Goal: Task Accomplishment & Management: Use online tool/utility

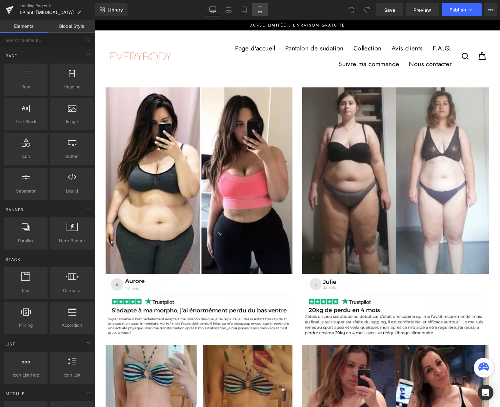
click at [258, 8] on icon at bounding box center [260, 10] width 4 height 6
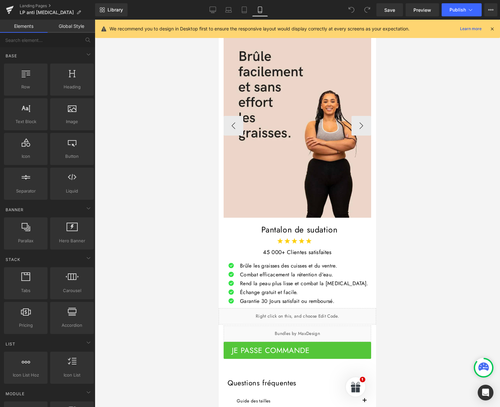
scroll to position [3826, 0]
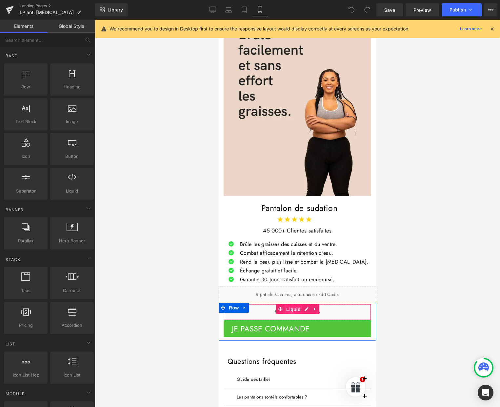
click at [296, 305] on span "Liquid" at bounding box center [293, 310] width 18 height 10
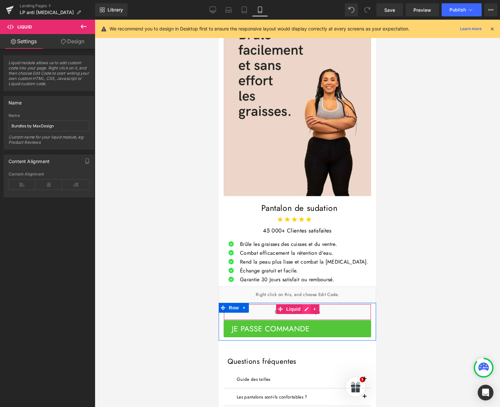
click at [304, 304] on div "Liquid" at bounding box center [296, 312] width 147 height 16
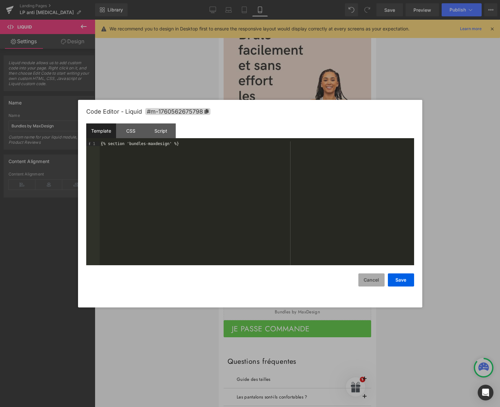
click at [375, 283] on button "Cancel" at bounding box center [371, 280] width 26 height 13
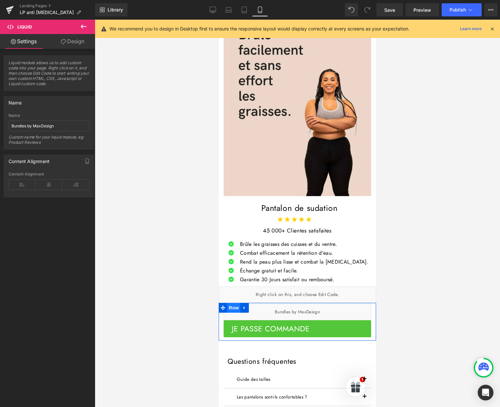
click at [235, 303] on span "Row" at bounding box center [233, 308] width 13 height 10
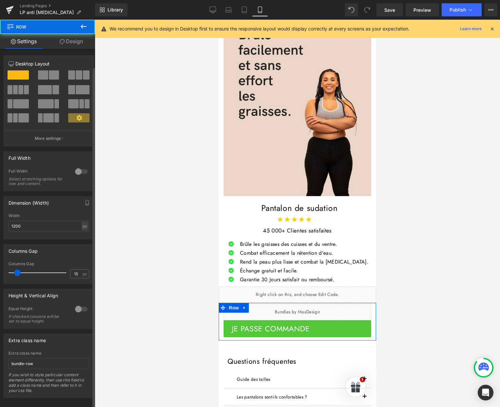
scroll to position [9, 0]
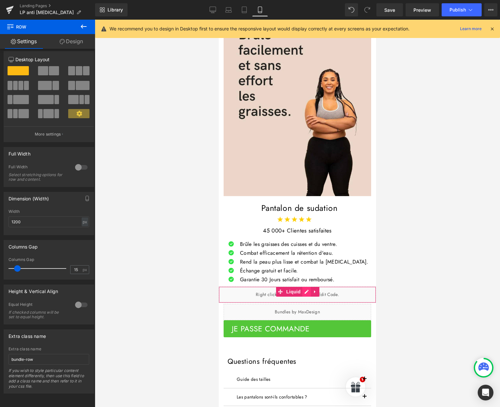
click at [305, 287] on div "Liquid" at bounding box center [296, 295] width 157 height 16
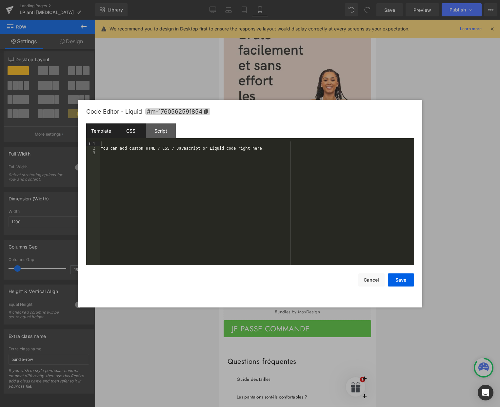
click at [131, 131] on div "CSS" at bounding box center [131, 130] width 30 height 15
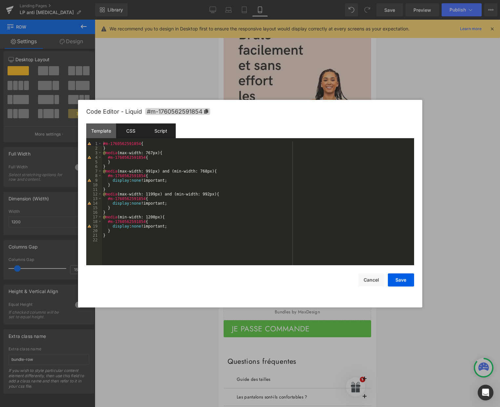
click at [159, 131] on div "Script" at bounding box center [161, 130] width 30 height 15
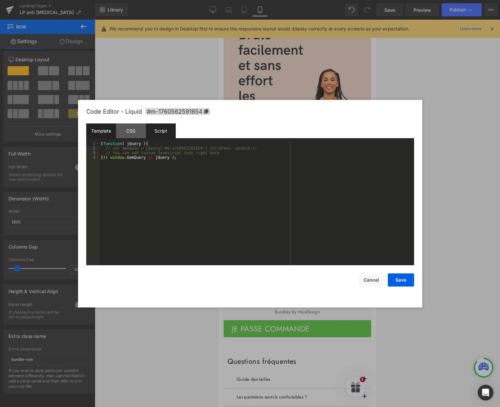
click at [103, 130] on div "Template" at bounding box center [101, 130] width 30 height 15
click at [370, 285] on button "Cancel" at bounding box center [371, 280] width 26 height 13
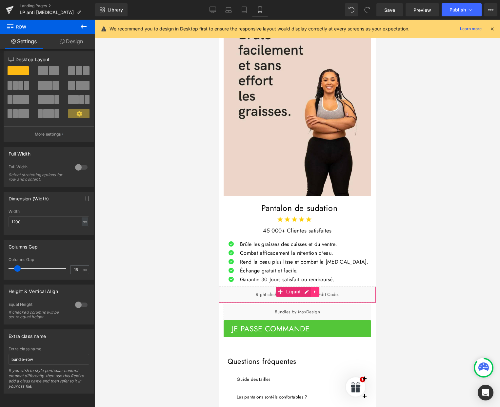
click at [315, 289] on icon at bounding box center [314, 291] width 5 height 5
click at [250, 287] on div "Liquid" at bounding box center [296, 295] width 157 height 16
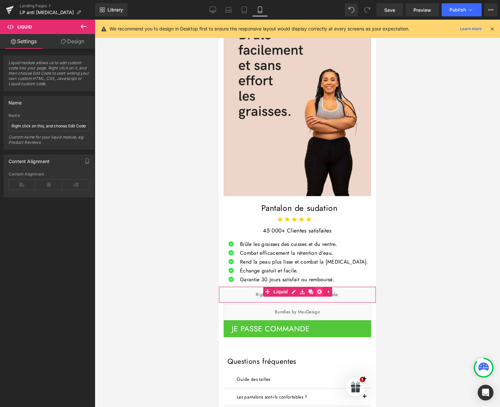
click at [320, 289] on icon at bounding box center [319, 291] width 5 height 5
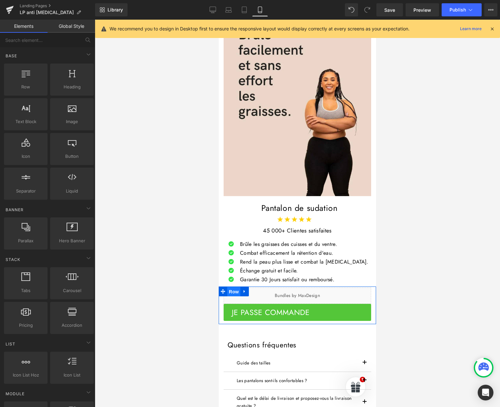
click at [231, 287] on span "Row" at bounding box center [233, 292] width 13 height 10
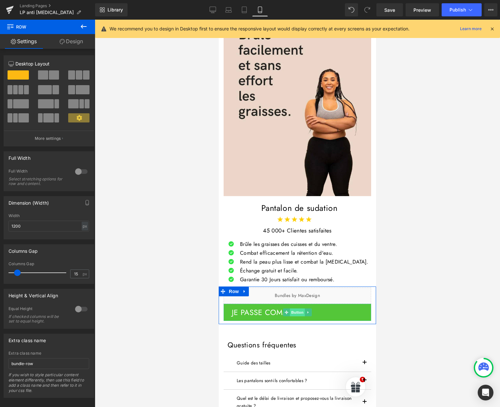
click at [295, 309] on span "Button" at bounding box center [297, 313] width 15 height 8
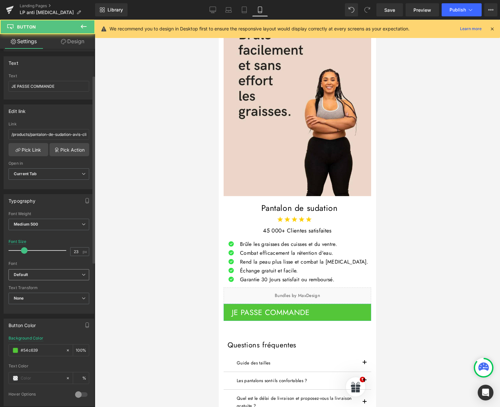
scroll to position [327, 0]
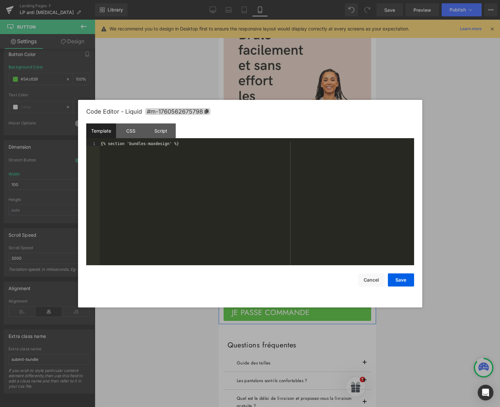
click at [307, 288] on div "Liquid" at bounding box center [296, 296] width 147 height 16
click at [376, 280] on button "Cancel" at bounding box center [371, 280] width 26 height 13
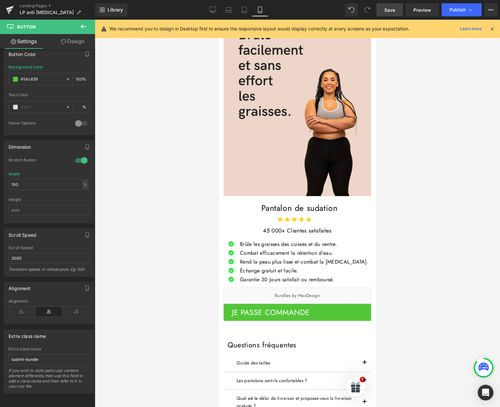
click at [397, 13] on link "Save" at bounding box center [389, 9] width 27 height 13
click at [390, 9] on span "Save" at bounding box center [389, 10] width 11 height 7
click at [9, 8] on icon at bounding box center [10, 8] width 8 height 4
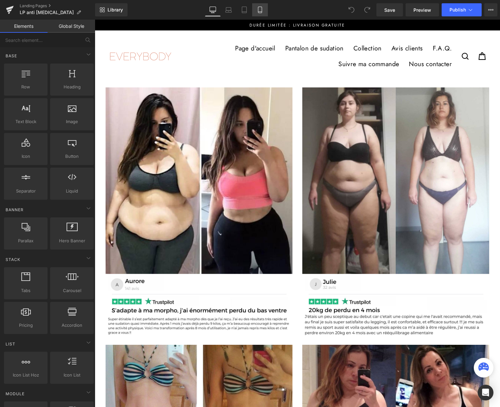
click at [260, 10] on icon at bounding box center [259, 10] width 7 height 7
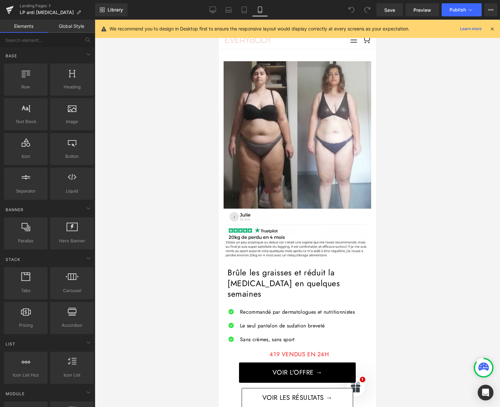
click at [490, 28] on icon at bounding box center [492, 29] width 6 height 6
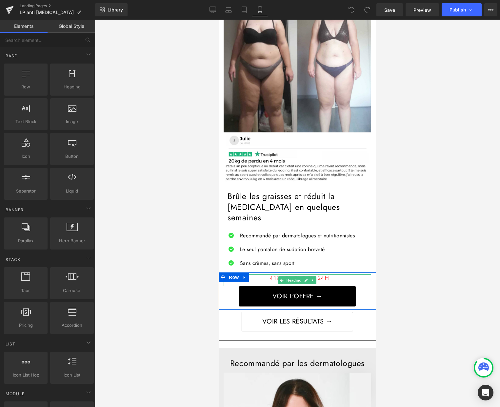
scroll to position [78, 0]
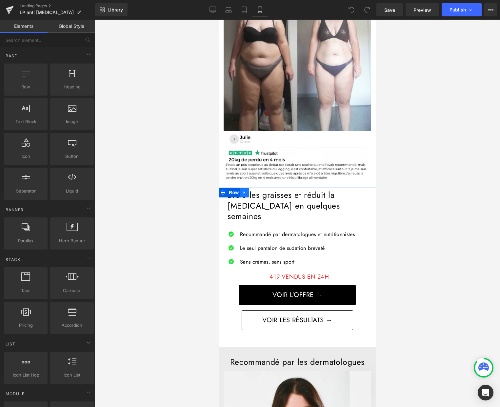
click at [246, 193] on icon at bounding box center [244, 192] width 5 height 5
click at [253, 193] on icon at bounding box center [253, 192] width 5 height 5
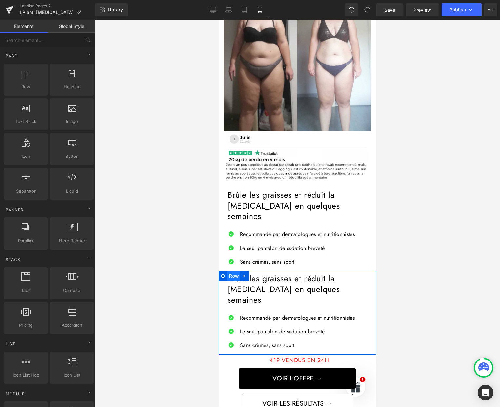
click at [232, 271] on span "Row" at bounding box center [233, 276] width 13 height 10
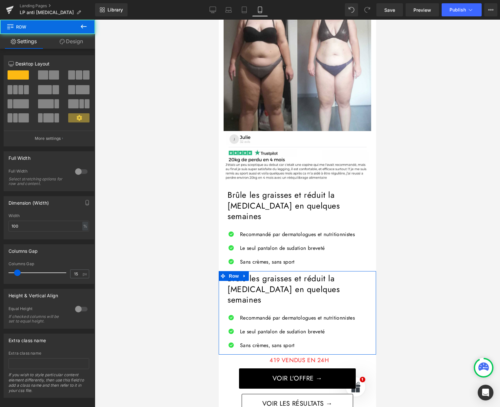
click at [71, 43] on link "Design" at bounding box center [70, 41] width 47 height 15
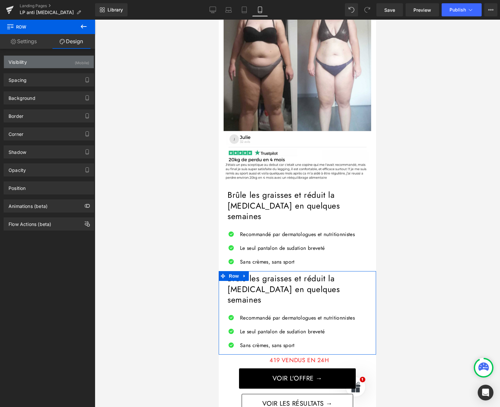
click at [75, 59] on div "(Mobile)" at bounding box center [82, 61] width 14 height 11
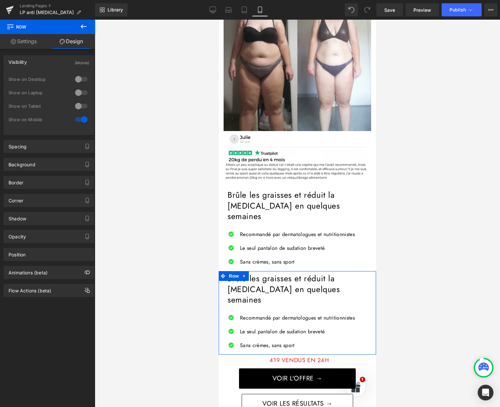
click at [76, 78] on div at bounding box center [81, 79] width 16 height 10
click at [78, 91] on div at bounding box center [81, 92] width 16 height 10
drag, startPoint x: 79, startPoint y: 108, endPoint x: 80, endPoint y: 118, distance: 10.2
click at [79, 108] on div at bounding box center [81, 106] width 16 height 10
click at [80, 118] on div at bounding box center [81, 119] width 16 height 10
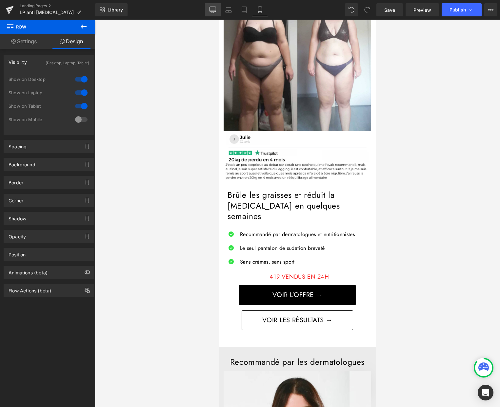
click at [215, 9] on icon at bounding box center [212, 10] width 7 height 7
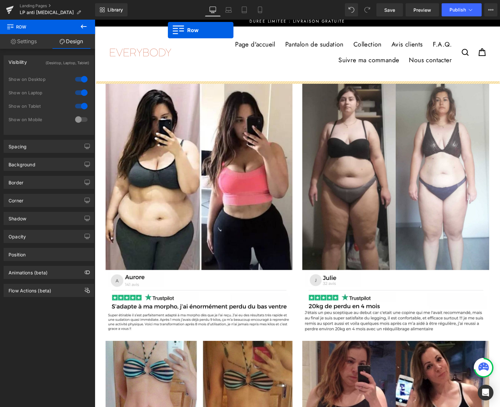
scroll to position [0, 0]
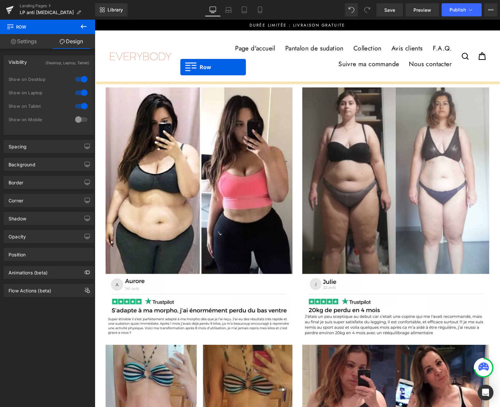
drag, startPoint x: 105, startPoint y: 221, endPoint x: 180, endPoint y: 68, distance: 170.4
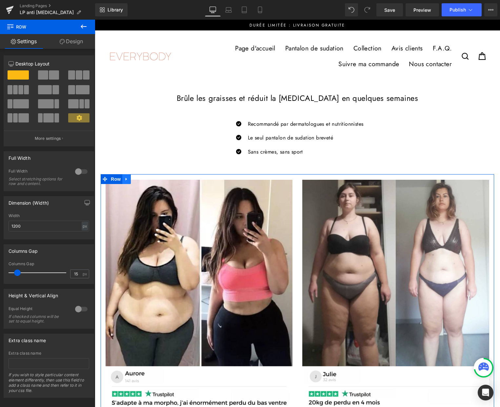
click at [128, 180] on icon at bounding box center [126, 179] width 5 height 5
click at [142, 180] on icon at bounding box center [143, 179] width 5 height 5
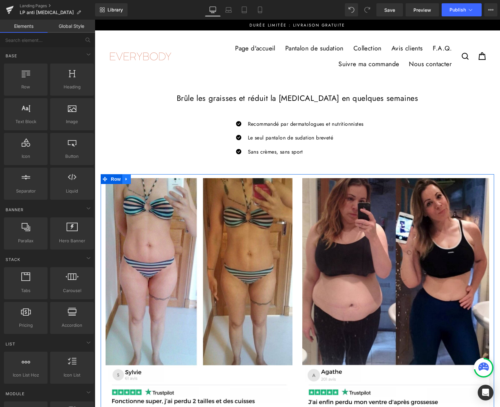
click at [129, 178] on link at bounding box center [126, 179] width 9 height 10
click at [143, 178] on icon at bounding box center [143, 179] width 5 height 5
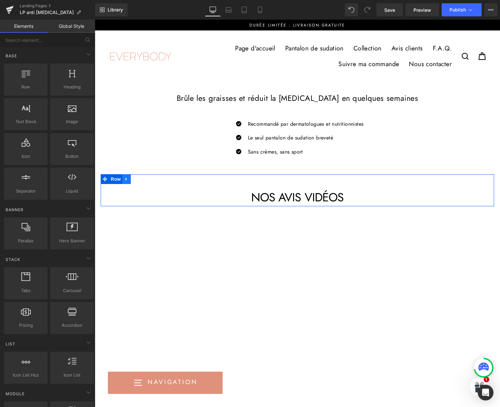
click at [127, 178] on icon at bounding box center [126, 179] width 5 height 5
click at [142, 178] on icon at bounding box center [143, 179] width 5 height 5
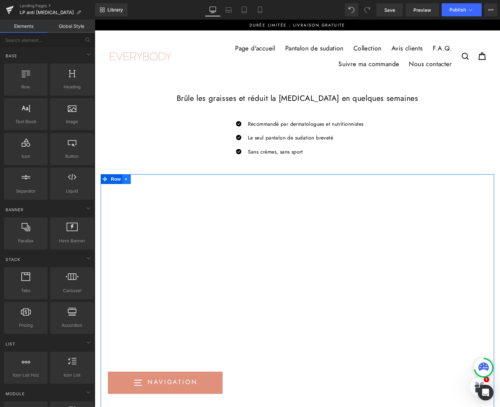
click at [129, 178] on link at bounding box center [126, 179] width 9 height 10
click at [143, 180] on icon at bounding box center [143, 179] width 5 height 5
click at [128, 178] on icon at bounding box center [126, 179] width 5 height 5
click at [140, 180] on link at bounding box center [143, 179] width 9 height 10
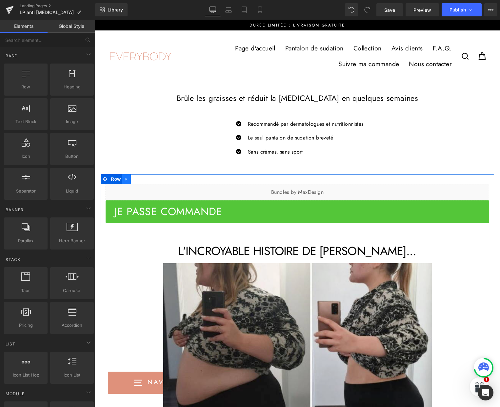
click at [131, 178] on link at bounding box center [126, 179] width 9 height 10
click at [143, 180] on icon at bounding box center [143, 179] width 5 height 5
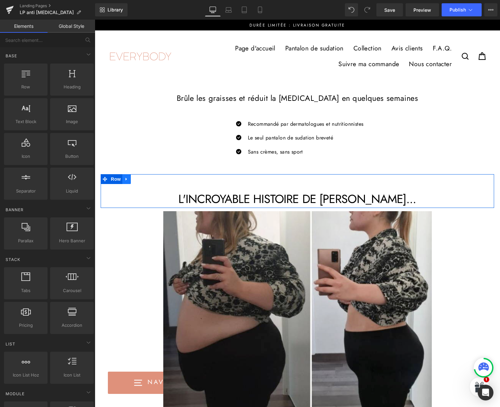
click at [128, 178] on icon at bounding box center [126, 179] width 5 height 5
click at [142, 179] on icon at bounding box center [143, 179] width 5 height 5
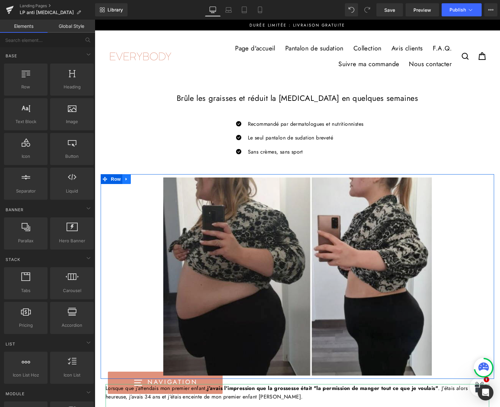
click at [130, 179] on link at bounding box center [126, 179] width 9 height 10
click at [142, 179] on icon at bounding box center [143, 179] width 5 height 5
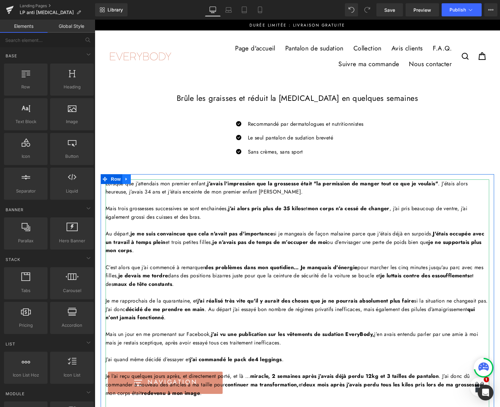
click at [127, 177] on icon at bounding box center [126, 179] width 5 height 5
click at [142, 179] on icon at bounding box center [143, 179] width 5 height 5
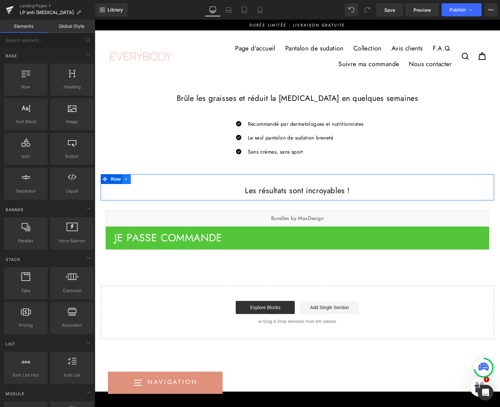
click at [128, 177] on icon at bounding box center [126, 179] width 5 height 5
click at [142, 179] on icon at bounding box center [143, 179] width 5 height 5
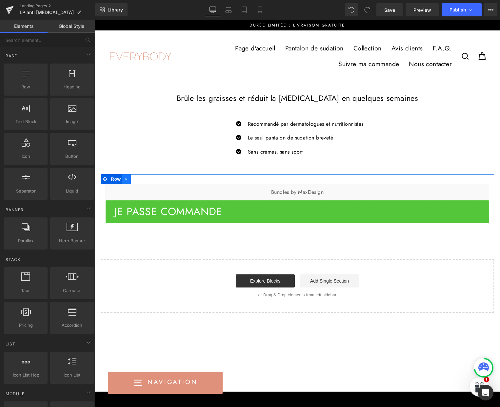
click at [129, 178] on link at bounding box center [126, 179] width 9 height 10
click at [143, 181] on icon at bounding box center [143, 179] width 5 height 5
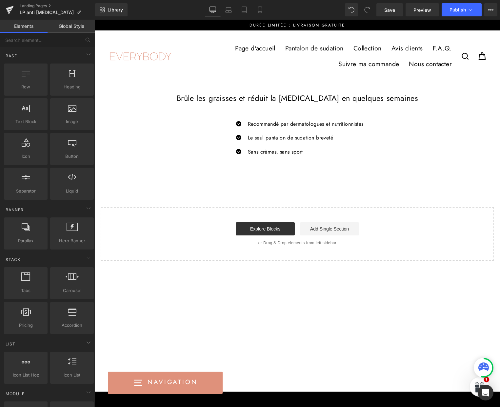
click at [218, 181] on div "Brûle les graisses et réduit la [MEDICAL_DATA] en quelques semaines Heading Ico…" at bounding box center [297, 171] width 405 height 179
click at [262, 12] on icon at bounding box center [259, 10] width 7 height 7
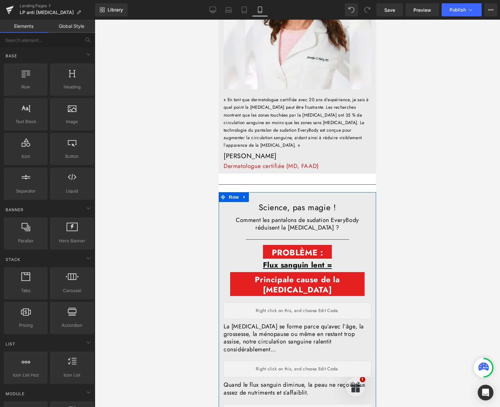
scroll to position [504, 0]
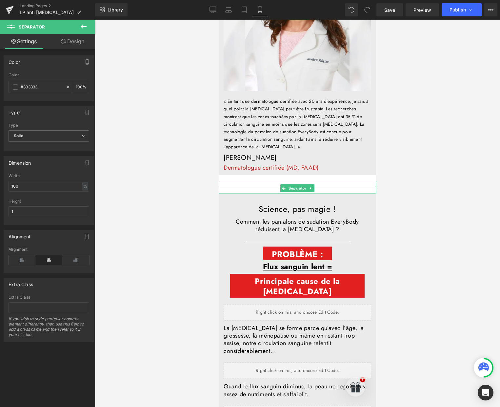
click at [276, 183] on div "Separator" at bounding box center [296, 188] width 157 height 11
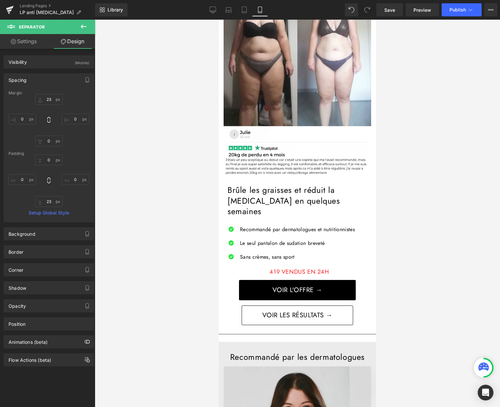
scroll to position [0, 0]
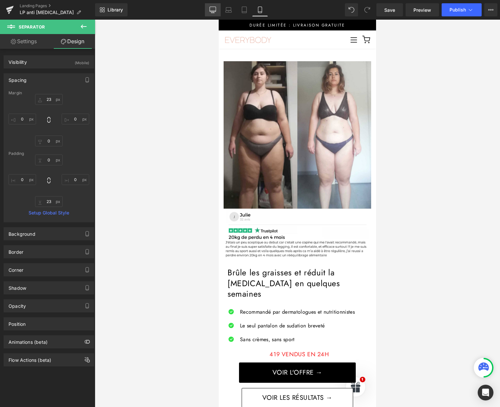
click at [212, 4] on link "Desktop" at bounding box center [213, 9] width 16 height 13
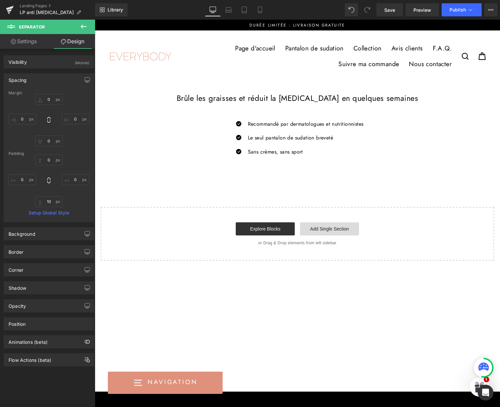
click at [316, 228] on link "Add Single Section" at bounding box center [329, 228] width 59 height 13
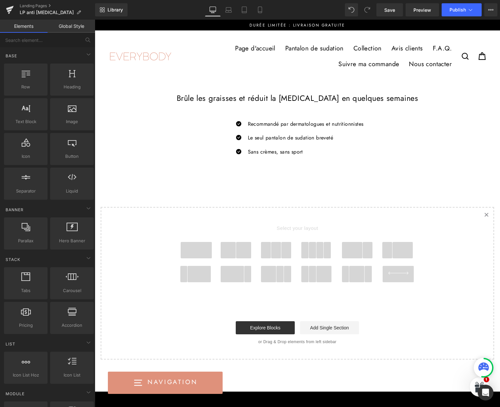
click at [241, 248] on span at bounding box center [243, 250] width 15 height 16
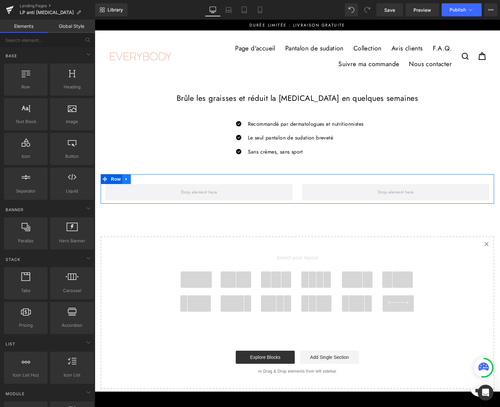
click at [128, 178] on icon at bounding box center [126, 179] width 5 height 5
click at [117, 179] on span "Row" at bounding box center [115, 180] width 13 height 10
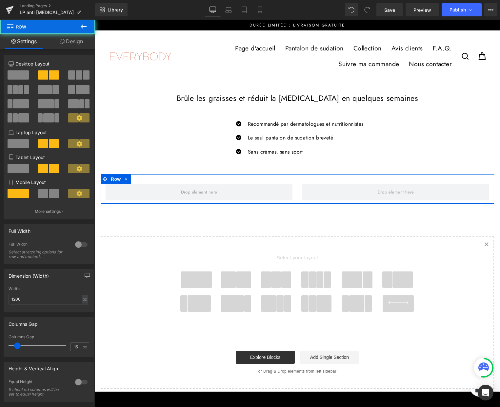
click at [72, 37] on link "Design" at bounding box center [70, 41] width 47 height 15
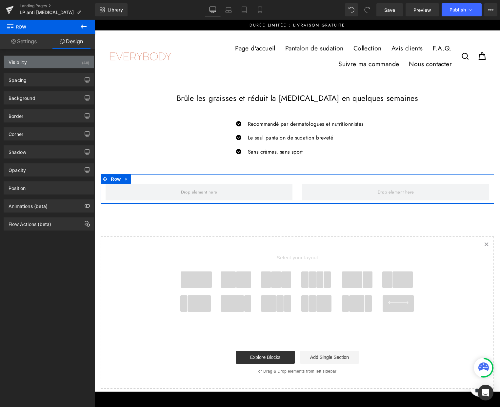
click at [75, 64] on div "Visibility (All)" at bounding box center [49, 62] width 90 height 12
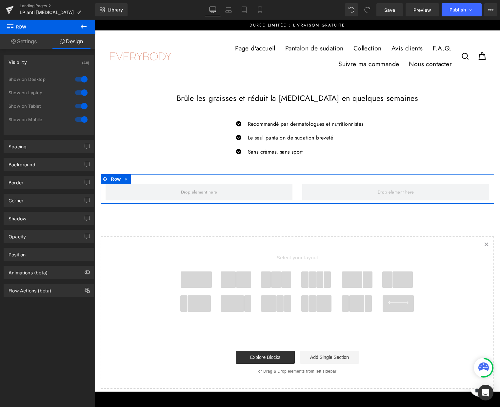
click at [78, 120] on div at bounding box center [81, 119] width 16 height 10
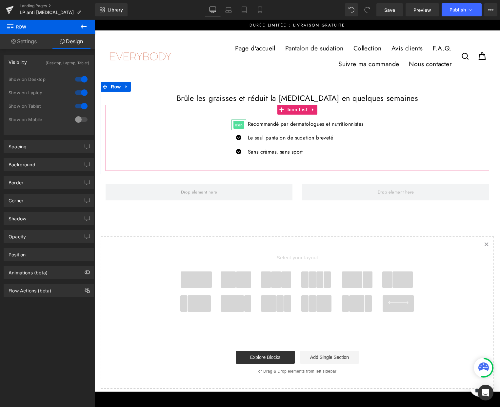
click at [235, 125] on span "Icon" at bounding box center [238, 125] width 10 height 8
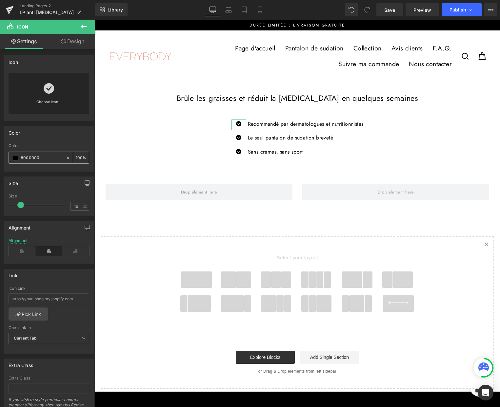
click at [16, 159] on span at bounding box center [15, 157] width 5 height 5
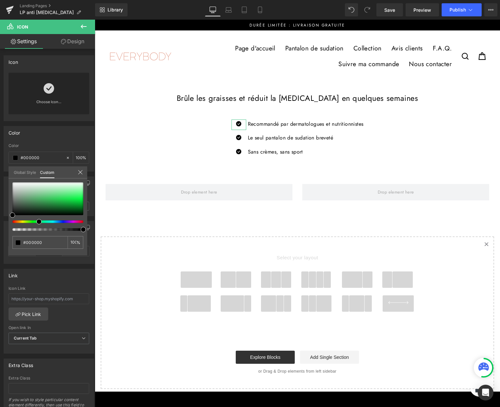
click at [36, 221] on div at bounding box center [45, 221] width 71 height 3
click at [36, 222] on div at bounding box center [45, 221] width 71 height 3
drag, startPoint x: 14, startPoint y: 215, endPoint x: 49, endPoint y: 201, distance: 37.3
click at [49, 201] on span at bounding box center [47, 201] width 5 height 5
click at [37, 245] on input "#000000" at bounding box center [40, 242] width 35 height 7
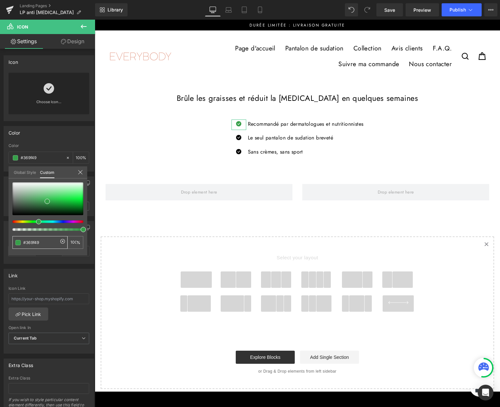
click at [37, 244] on input "#000000" at bounding box center [40, 242] width 35 height 7
type input "#369f49"
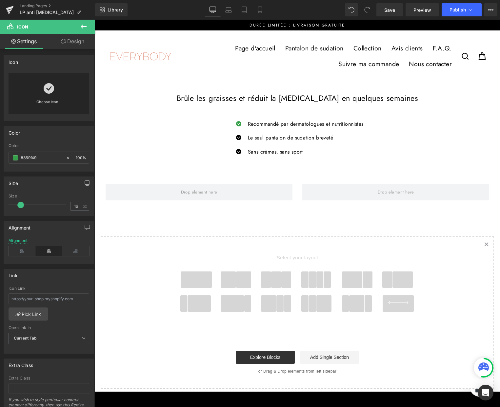
click at [233, 137] on body "Passer au contenu Page d'accueil Pantalon de sudation Collection Avis clients F…" at bounding box center [297, 334] width 405 height 628
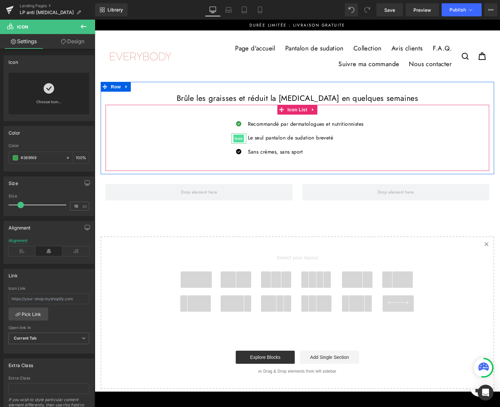
click at [234, 138] on span "Icon" at bounding box center [238, 139] width 10 height 8
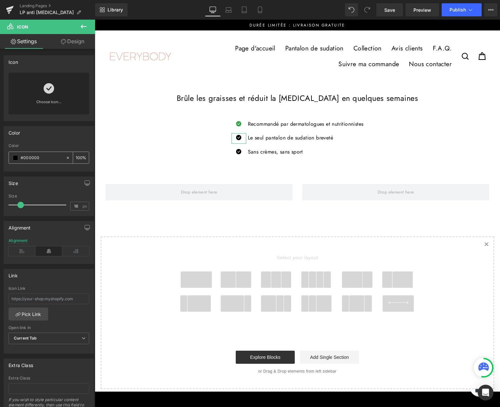
click at [45, 155] on input "#000000" at bounding box center [42, 157] width 42 height 7
paste input "369f49"
type input "#369f49"
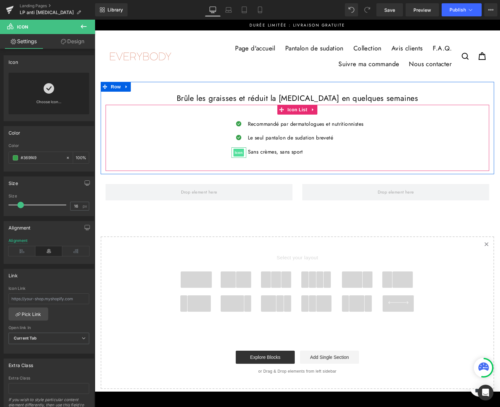
click at [235, 153] on span "Icon" at bounding box center [238, 153] width 10 height 8
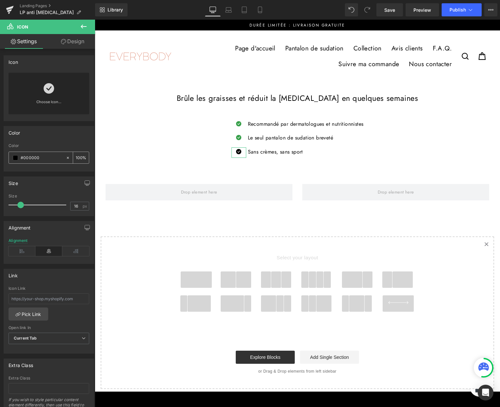
click at [38, 162] on div "#000000" at bounding box center [37, 157] width 57 height 11
click at [38, 161] on input "#000000" at bounding box center [42, 157] width 42 height 7
paste input "369f49"
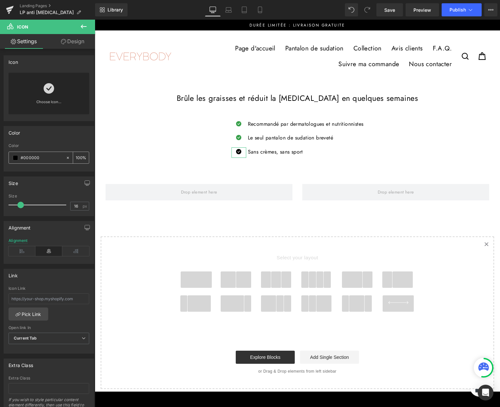
type input "#369f49"
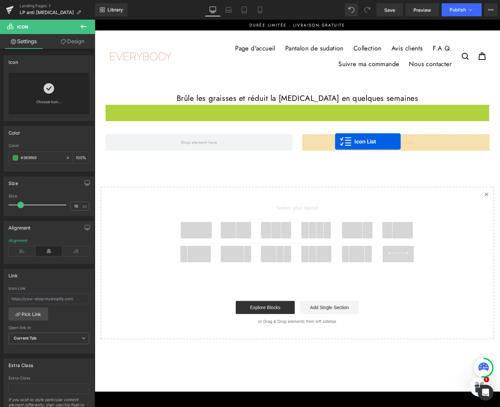
drag, startPoint x: 282, startPoint y: 111, endPoint x: 335, endPoint y: 142, distance: 61.2
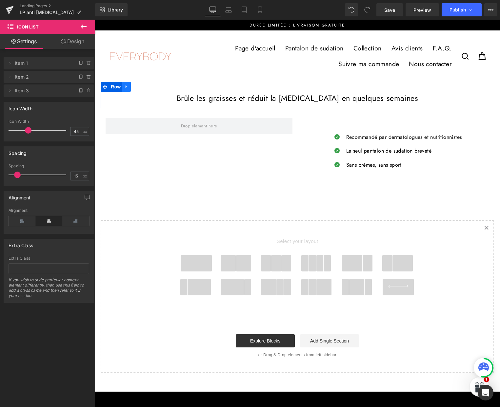
click at [127, 87] on icon at bounding box center [125, 86] width 1 height 3
click at [142, 87] on icon at bounding box center [143, 87] width 5 height 5
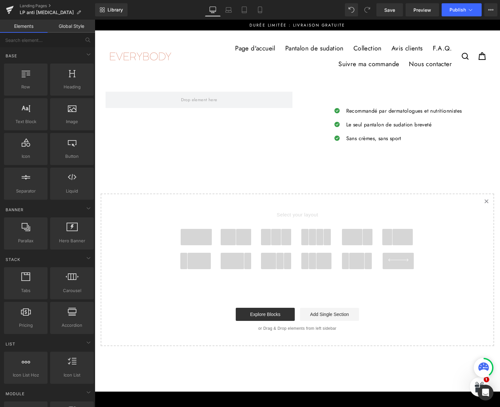
drag, startPoint x: 235, startPoint y: 235, endPoint x: 241, endPoint y: 238, distance: 6.9
click at [235, 235] on span at bounding box center [227, 237] width 15 height 16
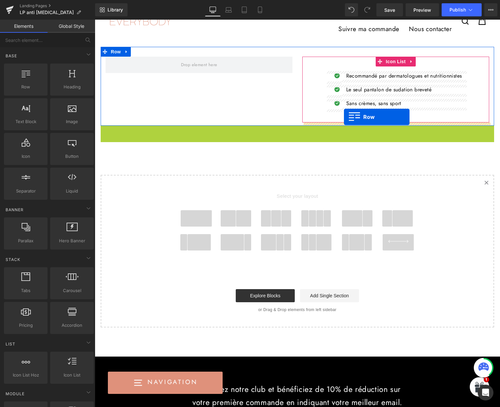
scroll to position [35, 0]
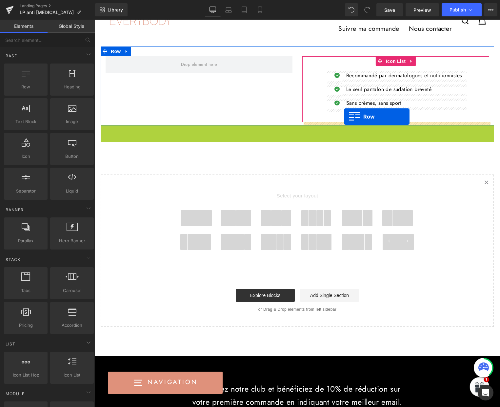
drag, startPoint x: 104, startPoint y: 133, endPoint x: 345, endPoint y: 118, distance: 240.9
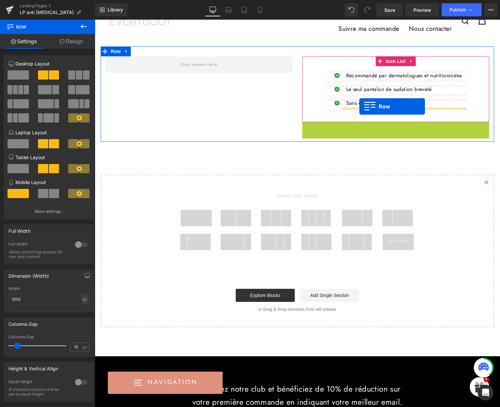
drag, startPoint x: 306, startPoint y: 128, endPoint x: 359, endPoint y: 106, distance: 57.6
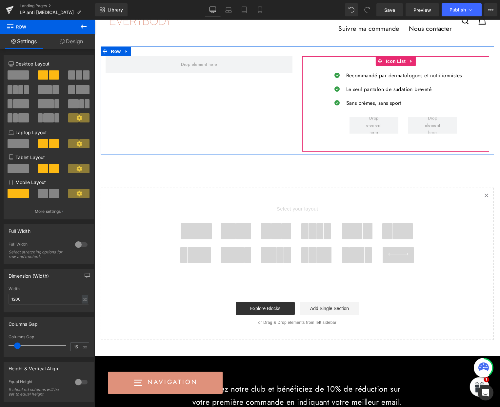
click at [344, 98] on ul "Icon Recommandé par dermatologues et nutritionnistes Text Block Icon Le seul pa…" at bounding box center [396, 106] width 132 height 71
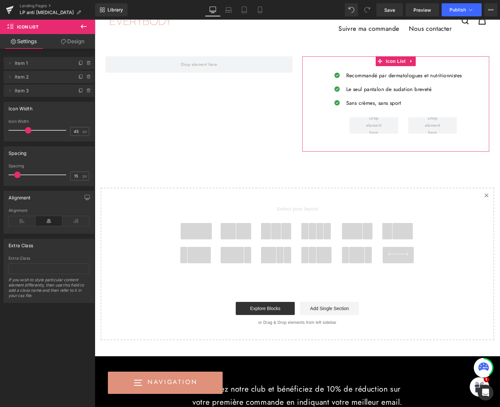
click at [66, 43] on link "Design" at bounding box center [72, 41] width 47 height 15
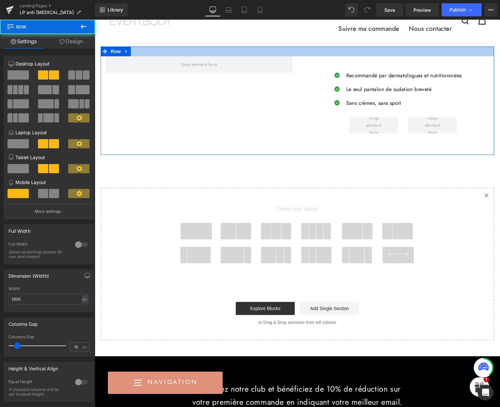
click at [174, 50] on div at bounding box center [297, 52] width 393 height 10
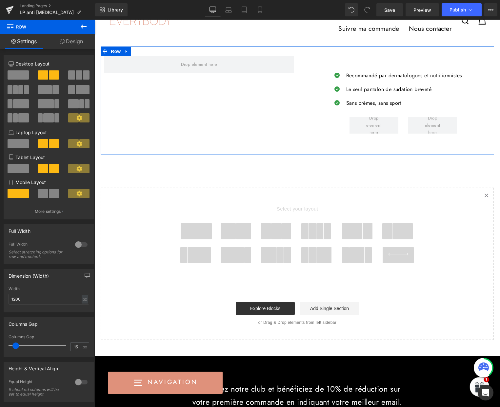
click at [15, 347] on span at bounding box center [15, 346] width 7 height 7
drag, startPoint x: 30, startPoint y: 298, endPoint x: 9, endPoint y: 297, distance: 21.4
click at [9, 297] on input "1200" at bounding box center [49, 299] width 81 height 11
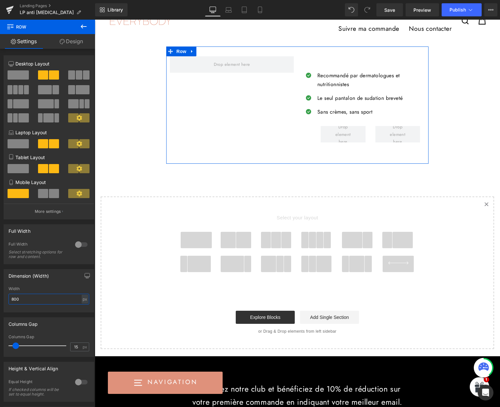
type input "800"
click at [188, 111] on div "Icon Recommandé par dermatologues et nutritionnistes Text Block Icon Le seul pa…" at bounding box center [297, 106] width 262 height 118
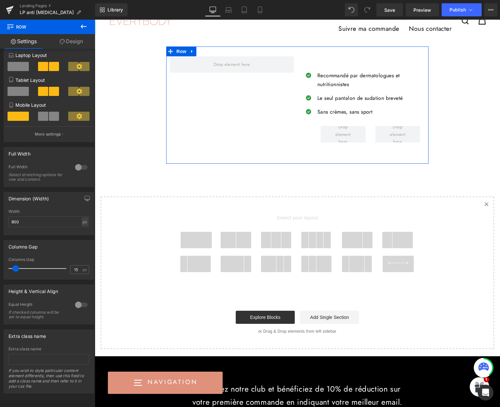
scroll to position [0, 0]
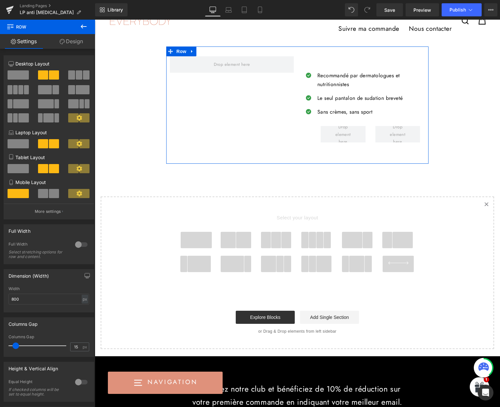
click at [77, 45] on link "Design" at bounding box center [70, 41] width 47 height 15
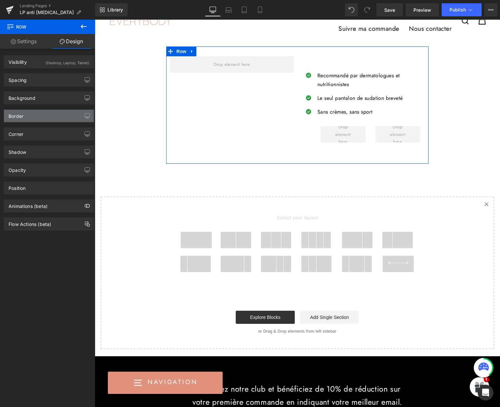
click at [36, 118] on div "Border" at bounding box center [49, 116] width 90 height 12
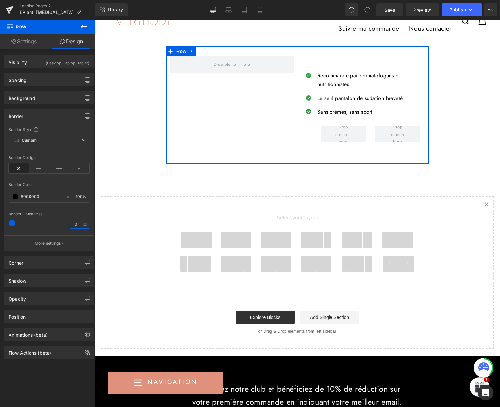
click at [72, 222] on input "0" at bounding box center [75, 224] width 11 height 8
type input "1"
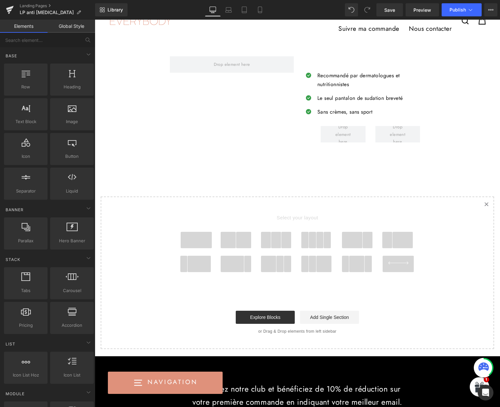
click at [129, 182] on div "Image Image Image Image ‹ › Carousel Row Nos avis vidéos Heading Row nos avis V…" at bounding box center [297, 198] width 405 height 303
click at [199, 99] on div "Icon Recommandé par dermatologues et nutritionnistes Text Block Icon Le seul pa…" at bounding box center [297, 106] width 262 height 118
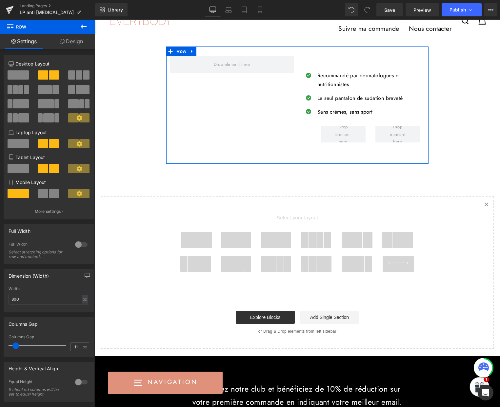
click at [67, 41] on link "Design" at bounding box center [70, 41] width 47 height 15
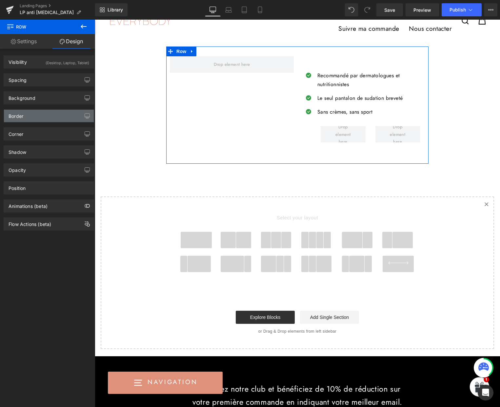
click at [40, 117] on div "Border" at bounding box center [49, 116] width 90 height 12
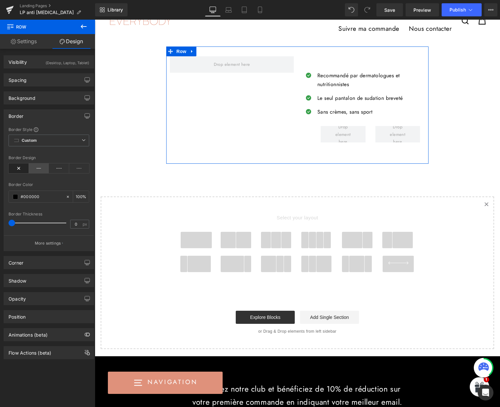
click at [38, 171] on icon at bounding box center [39, 168] width 20 height 10
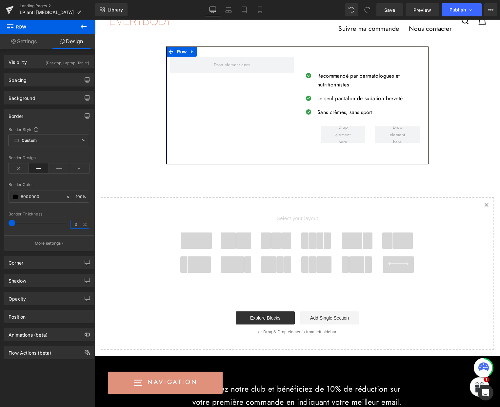
click at [77, 224] on input "0" at bounding box center [75, 224] width 11 height 8
click at [77, 227] on input "1" at bounding box center [75, 224] width 11 height 8
drag, startPoint x: 75, startPoint y: 225, endPoint x: 67, endPoint y: 225, distance: 7.9
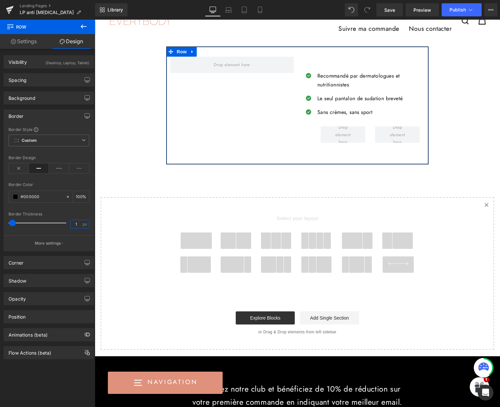
click at [70, 225] on div "1 px" at bounding box center [79, 224] width 19 height 9
type input "2"
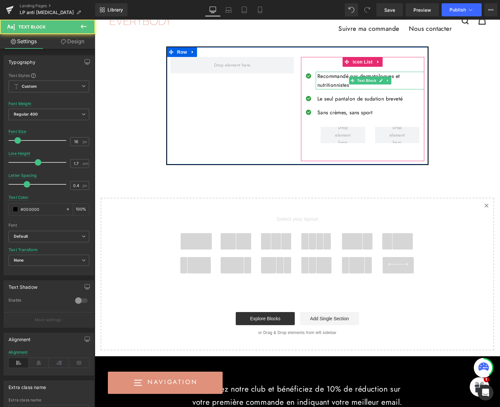
click at [330, 78] on p "Recommandé par dermatologues et nutritionnistes" at bounding box center [370, 81] width 107 height 18
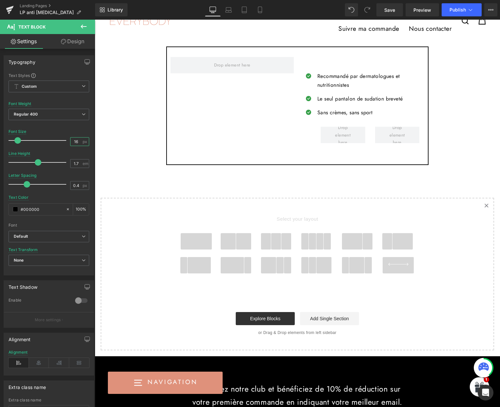
click at [73, 140] on input "16" at bounding box center [75, 142] width 11 height 8
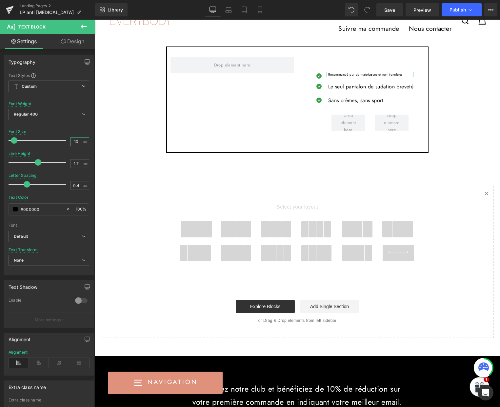
click at [77, 140] on input "10" at bounding box center [75, 142] width 11 height 8
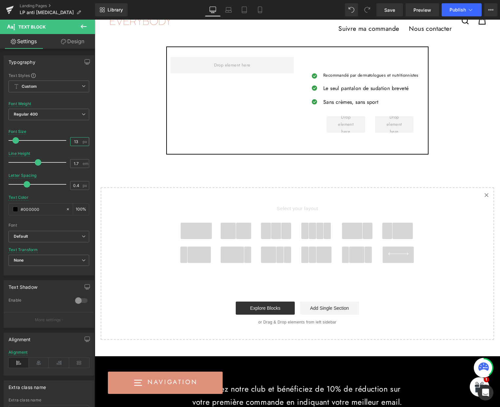
type input "13"
click at [81, 26] on icon at bounding box center [84, 27] width 8 height 8
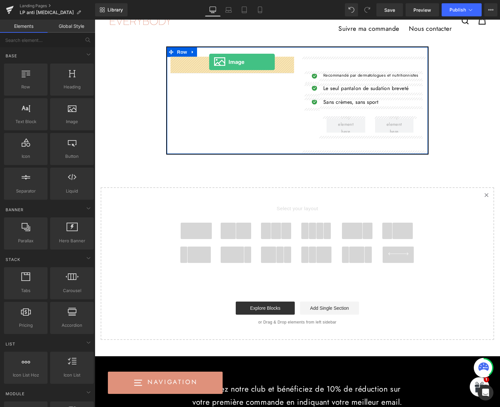
drag, startPoint x: 158, startPoint y: 135, endPoint x: 209, endPoint y: 62, distance: 89.3
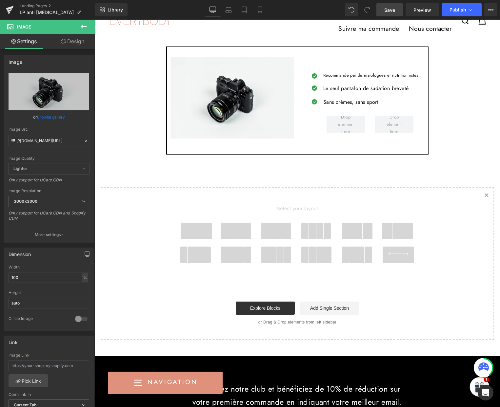
click at [395, 9] on span "Save" at bounding box center [389, 10] width 11 height 7
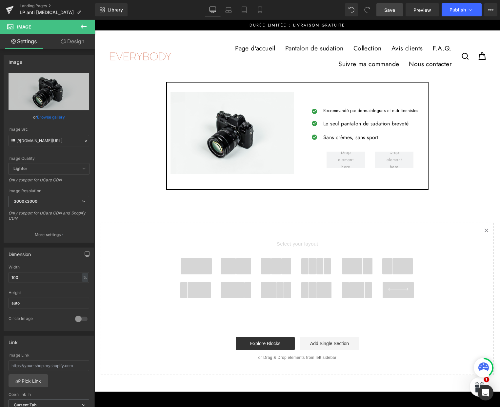
click at [394, 10] on span "Save" at bounding box center [389, 10] width 11 height 7
